Goal: Task Accomplishment & Management: Use online tool/utility

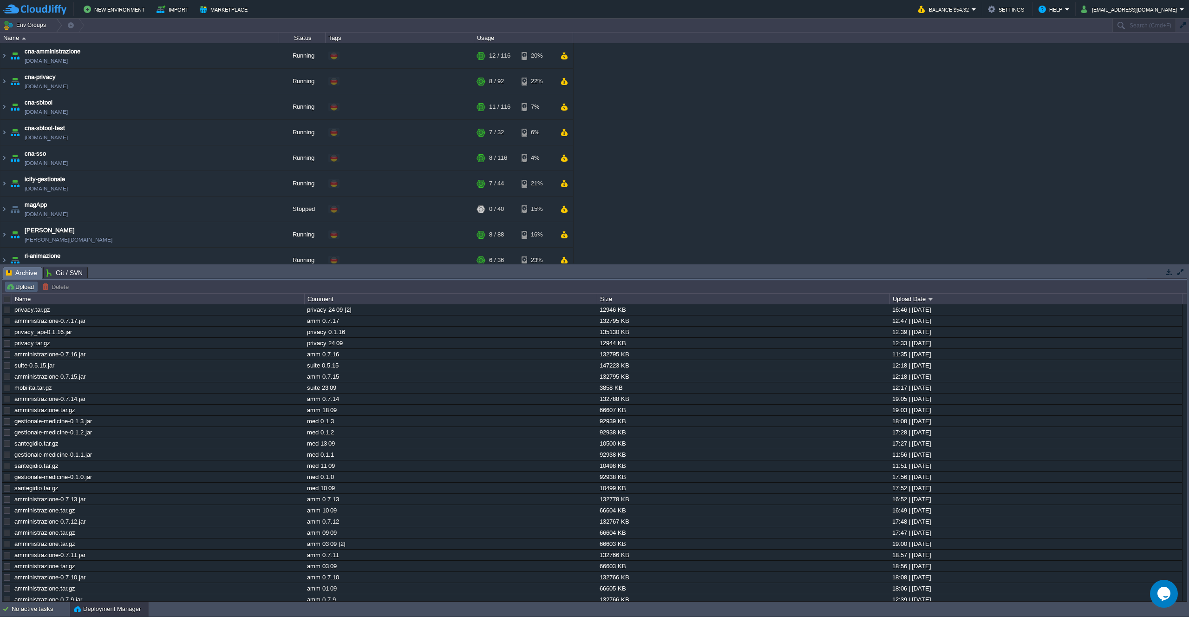
click at [30, 285] on button "Upload" at bounding box center [21, 286] width 31 height 8
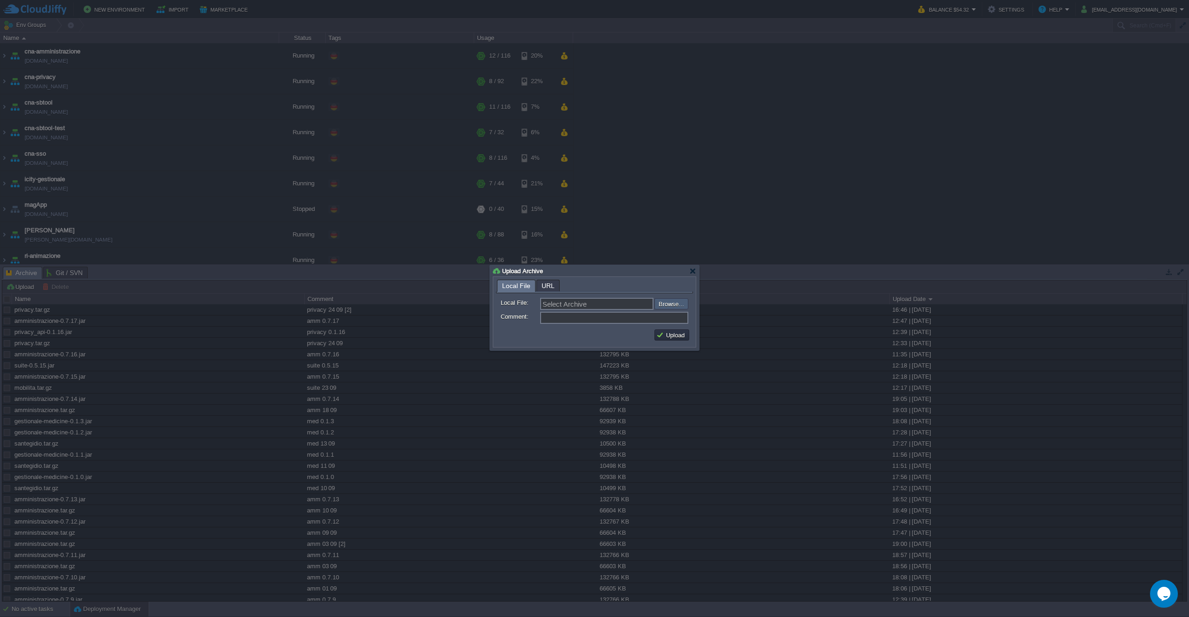
click at [674, 306] on input "file" at bounding box center [629, 303] width 117 height 11
type input "C:\fakepath\privacy.tar.gz"
type input "privacy.tar.gz"
type input "privacy 25 09"
click at [680, 337] on button "Upload" at bounding box center [671, 335] width 31 height 8
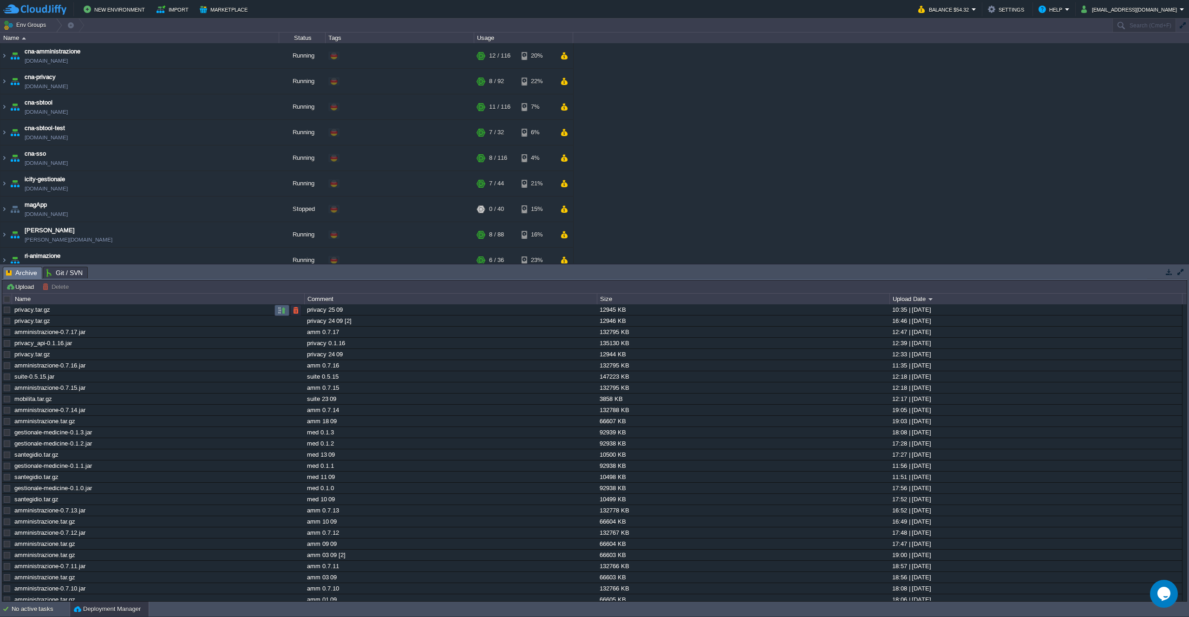
click at [281, 310] on button "button" at bounding box center [282, 310] width 8 height 8
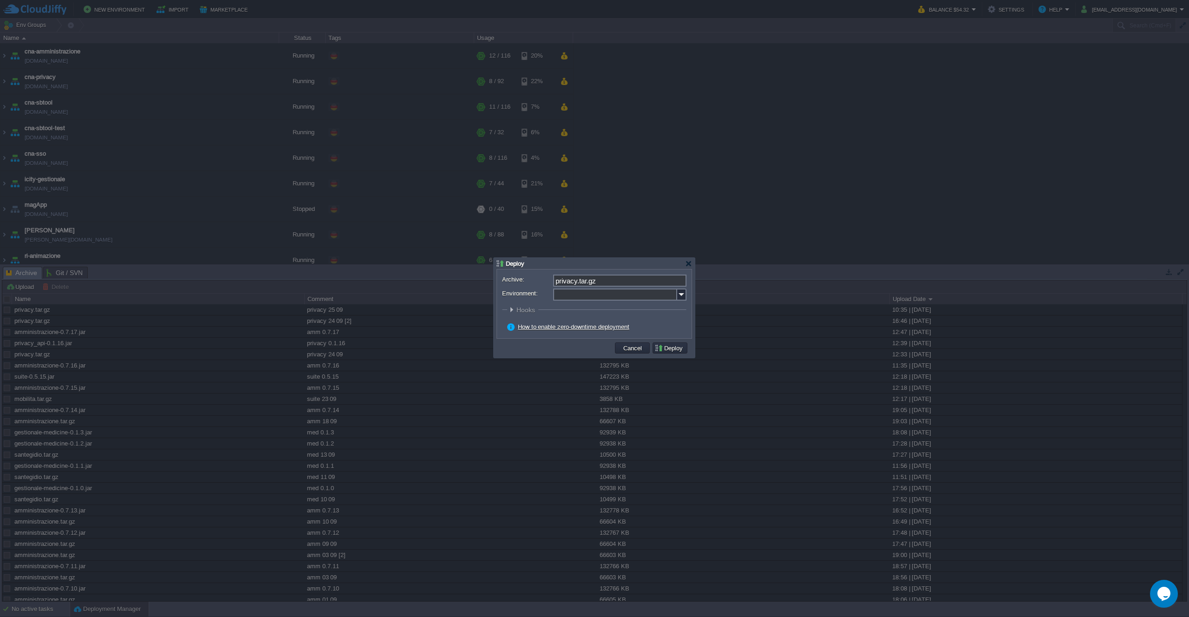
click at [677, 300] on input "Environment:" at bounding box center [615, 294] width 124 height 12
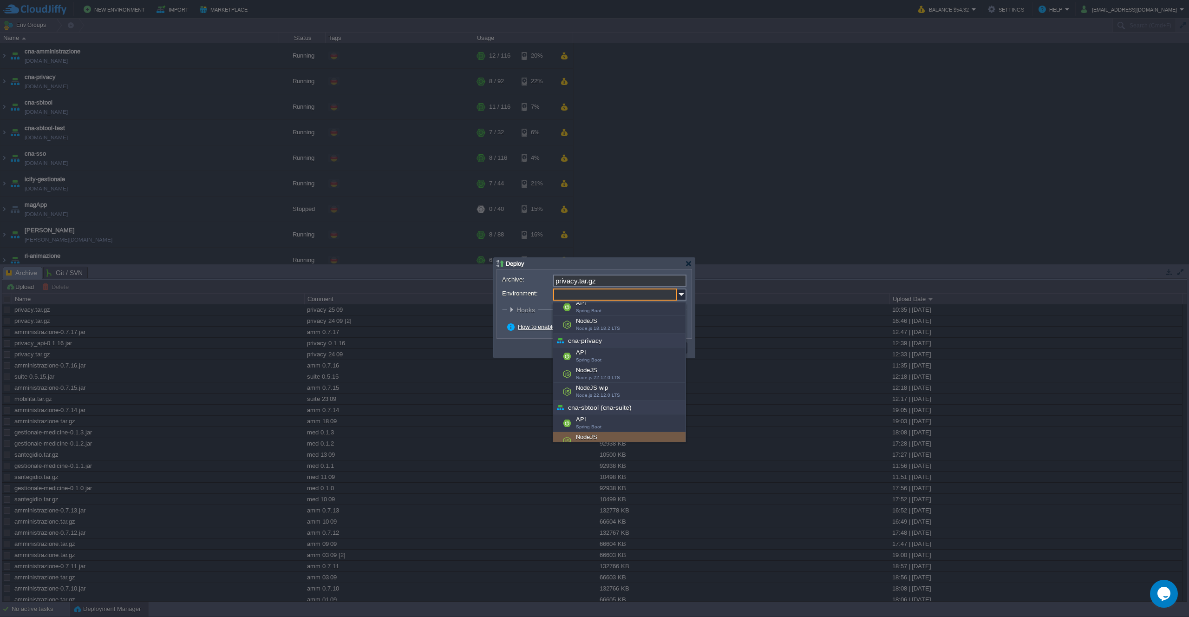
scroll to position [17, 0]
click at [626, 380] on div "NodeJS Node.js 22.12.0 LTS" at bounding box center [619, 375] width 132 height 18
type input "NodeJS (cna-privacy)"
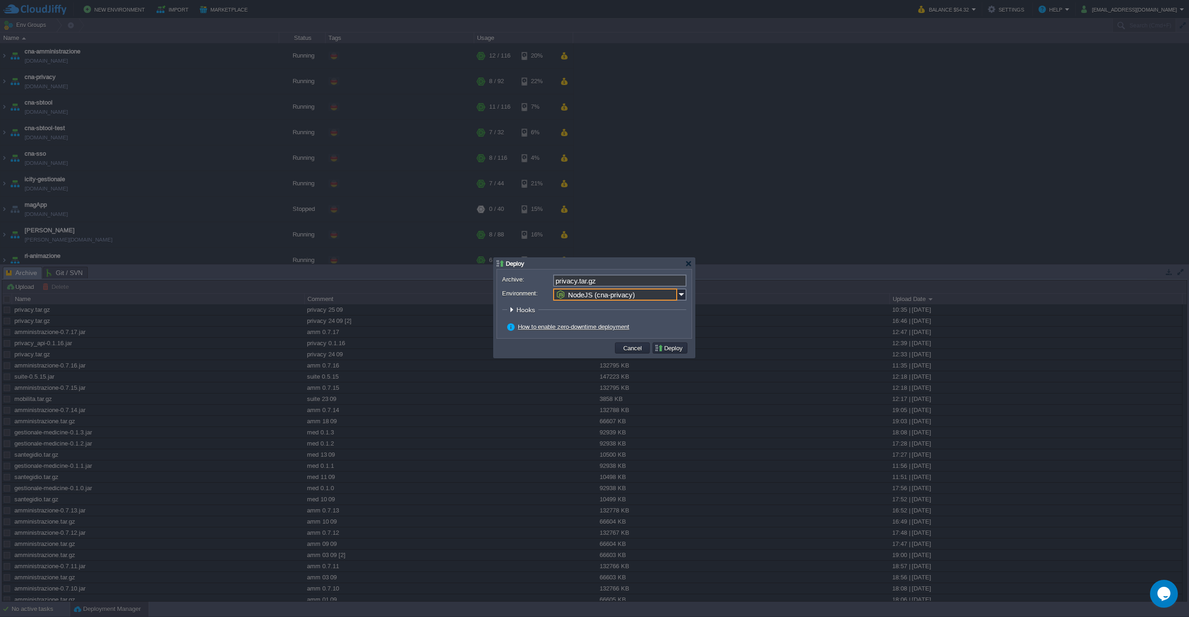
click at [667, 349] on button "Deploy" at bounding box center [669, 348] width 31 height 8
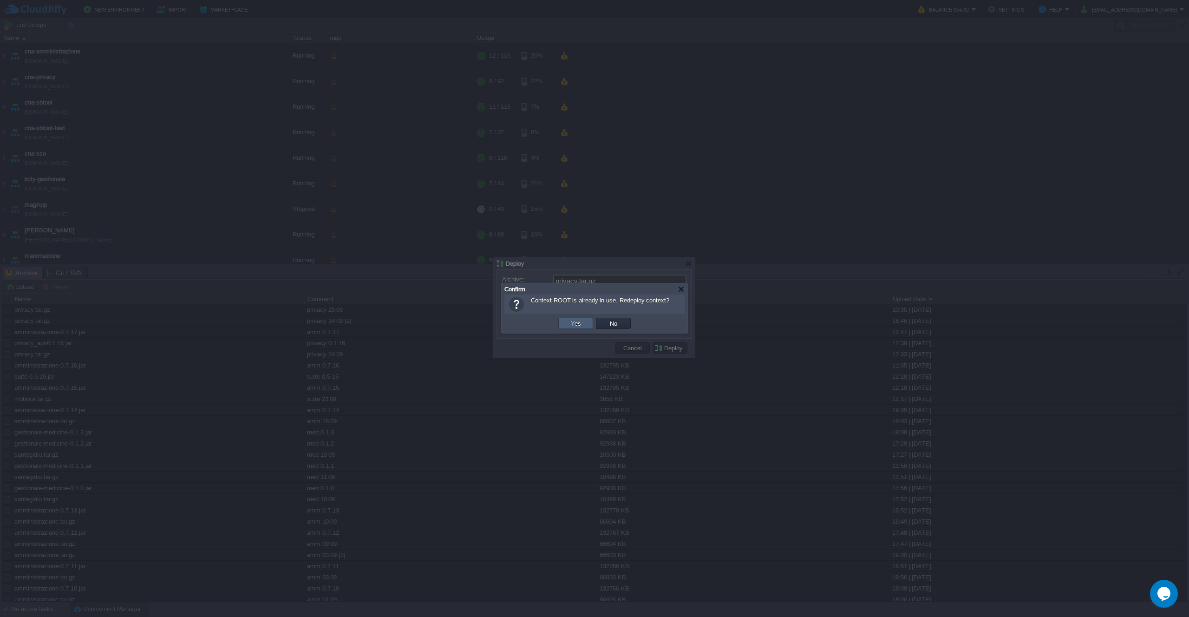
click at [575, 321] on button "Yes" at bounding box center [576, 323] width 16 height 8
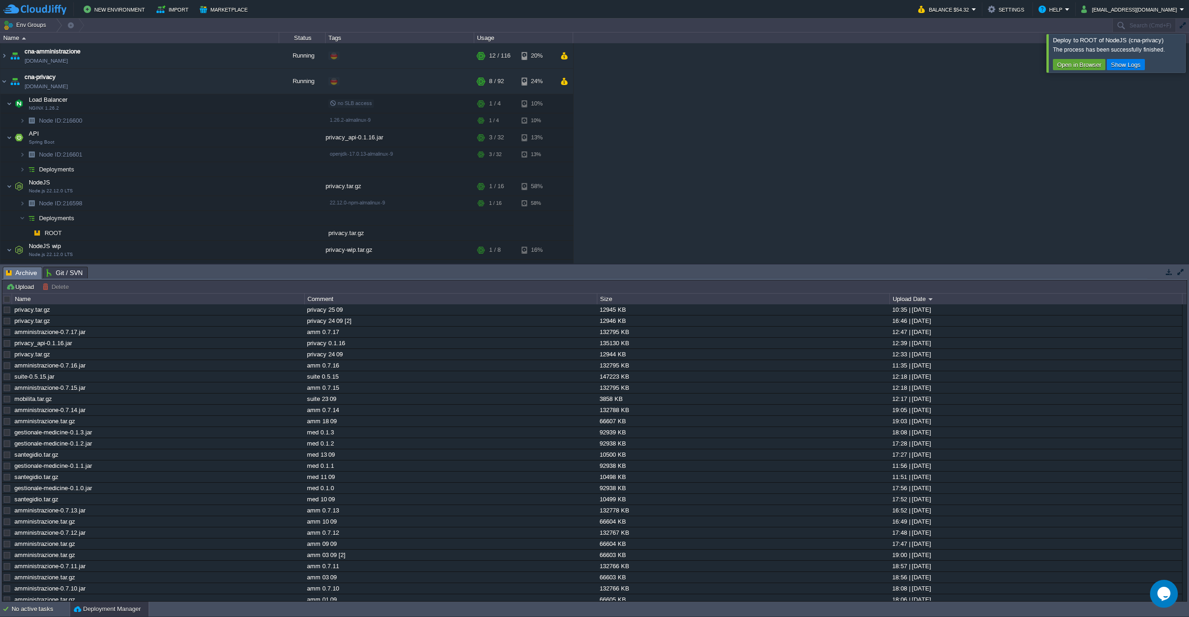
click at [688, 94] on div "cna-amministrazione [DOMAIN_NAME] Running + Add to Env Group RAM 9% CPU 1% 12 /…" at bounding box center [594, 153] width 1189 height 220
click at [7, 83] on img at bounding box center [3, 81] width 7 height 25
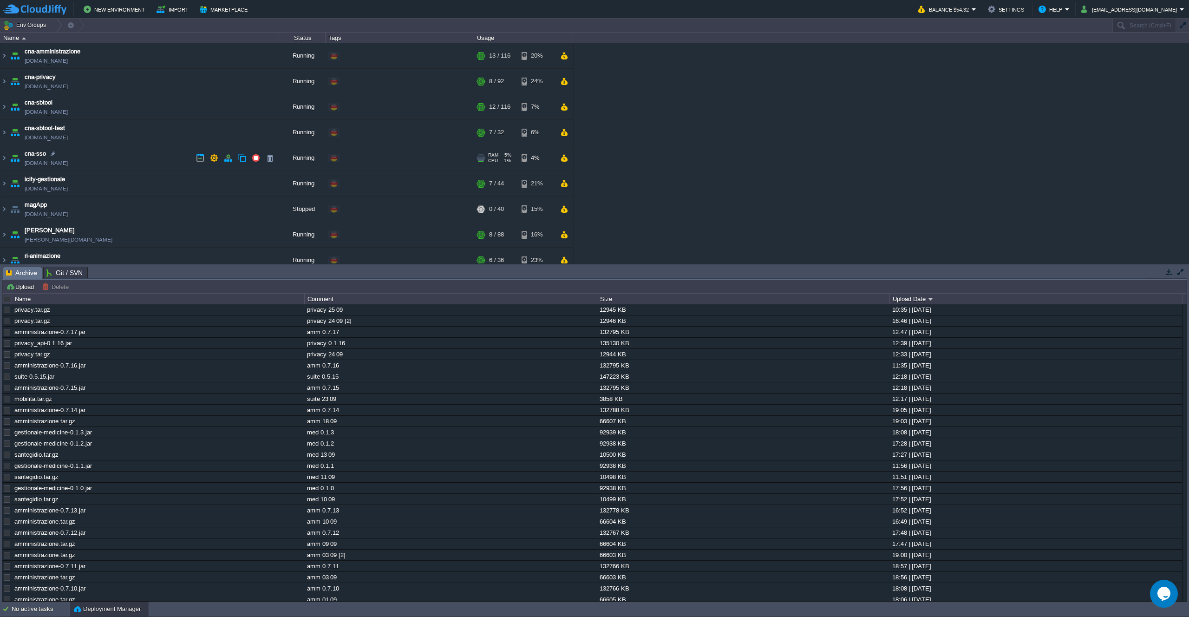
click at [159, 156] on td "cna-sso [DOMAIN_NAME]" at bounding box center [139, 158] width 279 height 26
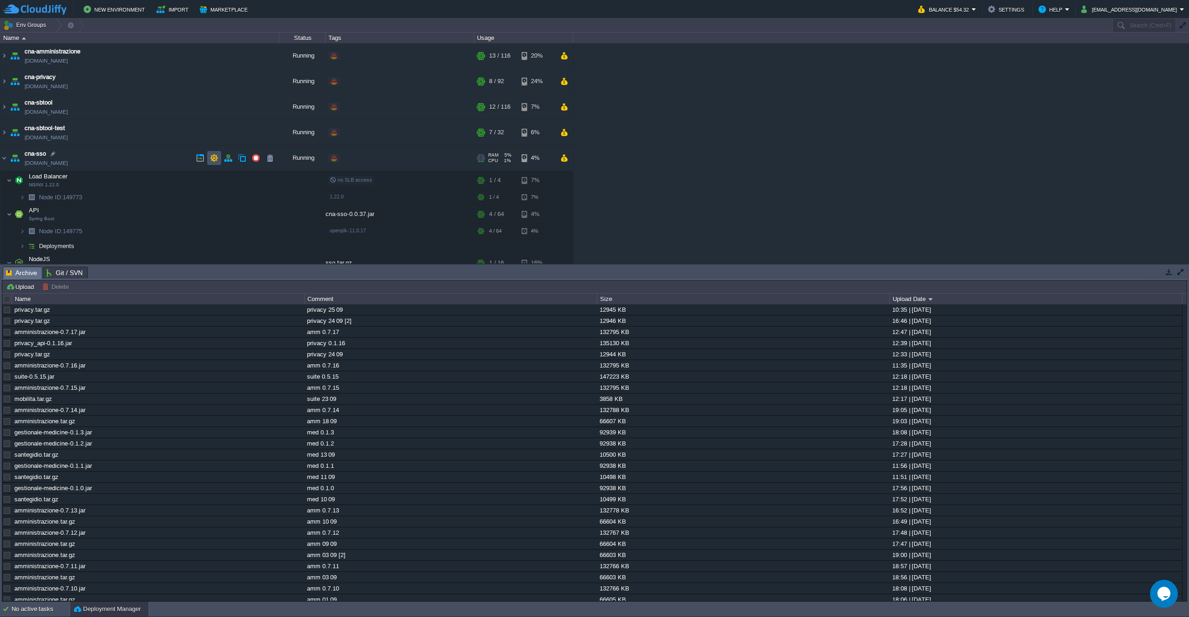
click at [210, 158] on button "button" at bounding box center [214, 158] width 8 height 8
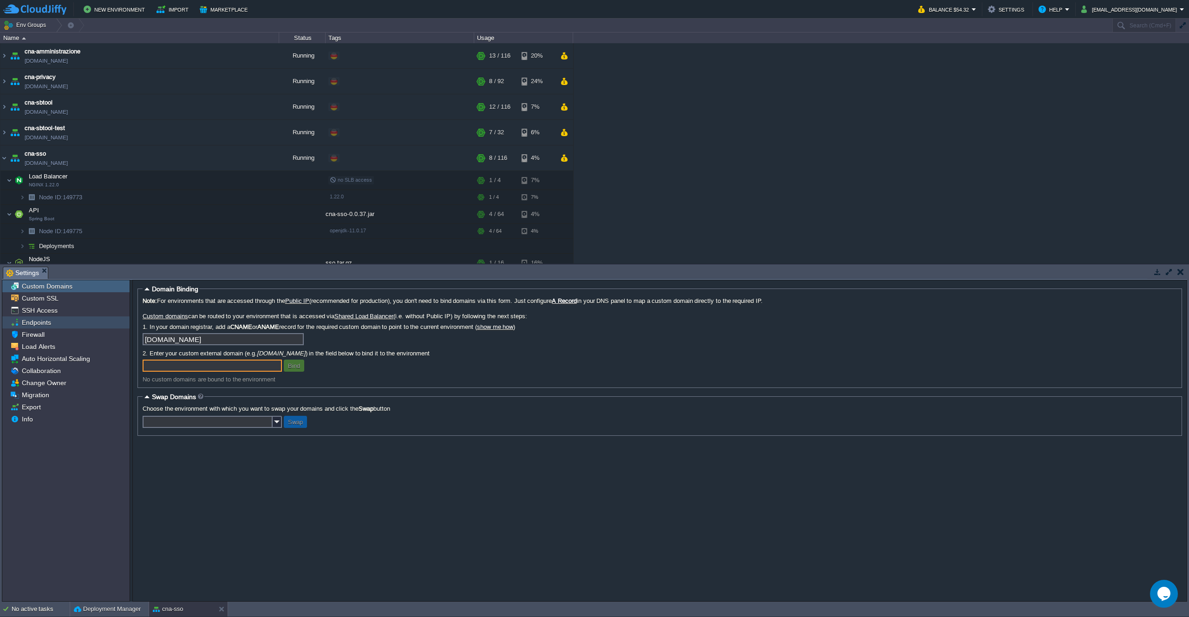
click at [46, 313] on span "SSH Access" at bounding box center [39, 310] width 39 height 8
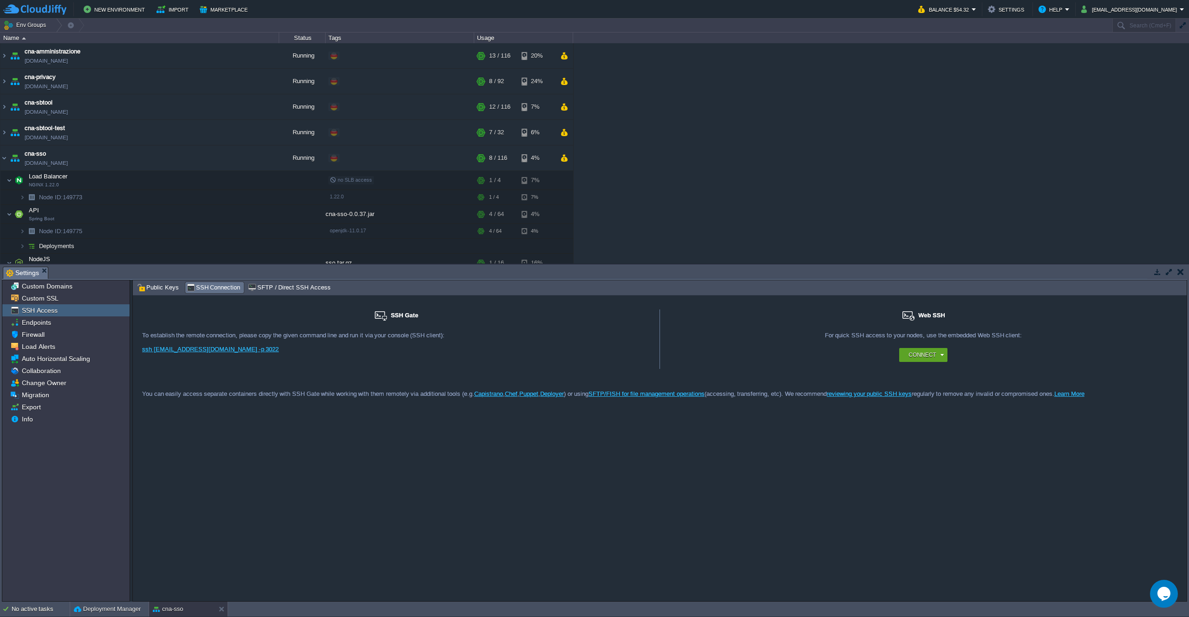
click at [195, 351] on link "ssh 13140@gate.cloudjiffy.co -p 3022" at bounding box center [210, 349] width 137 height 7
